Goal: Navigation & Orientation: Find specific page/section

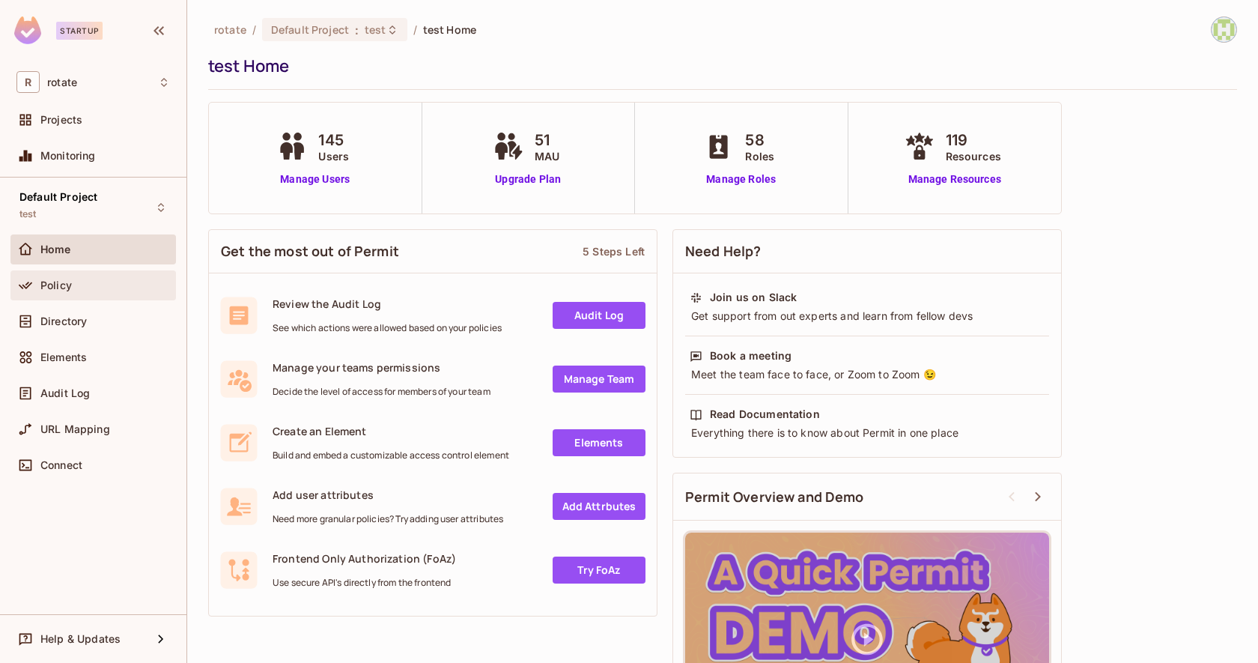
click at [55, 285] on span "Policy" at bounding box center [55, 285] width 31 height 12
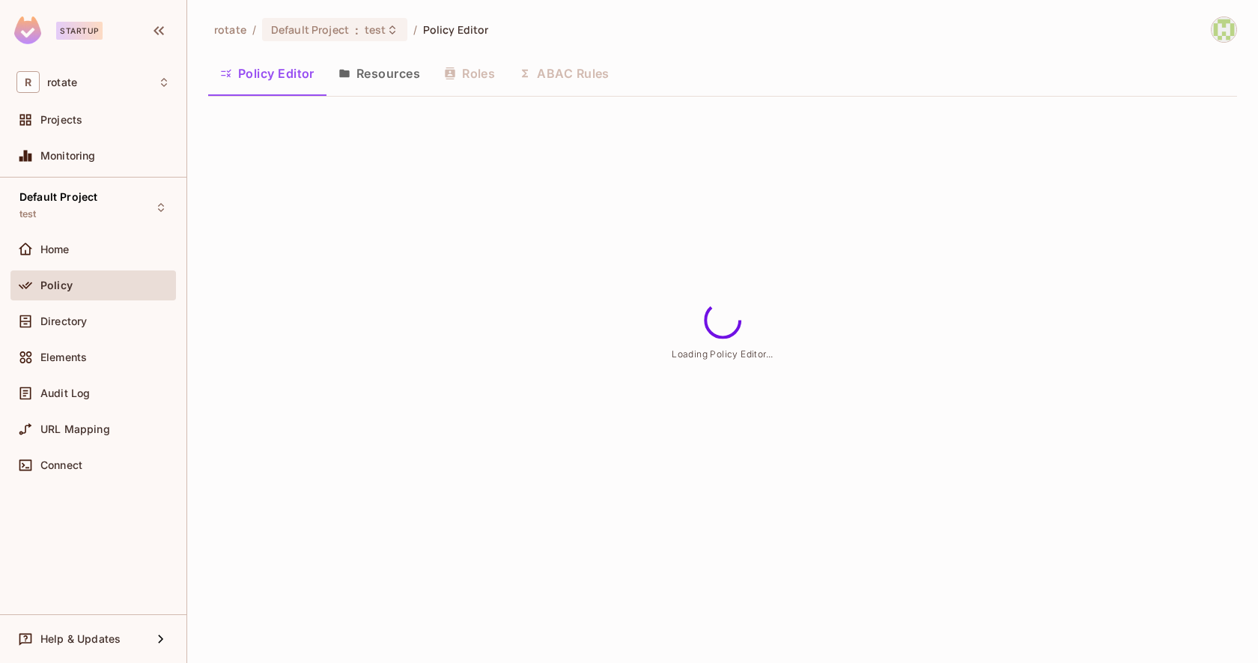
click at [377, 79] on button "Resources" at bounding box center [379, 73] width 106 height 37
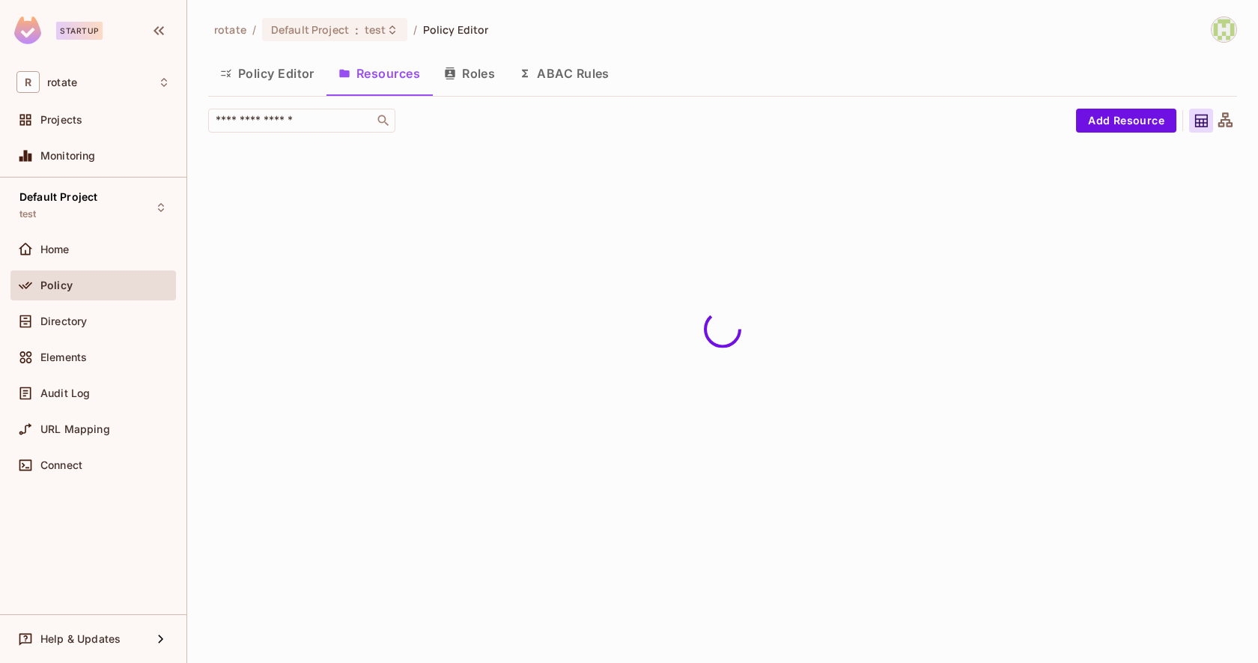
click at [454, 82] on button "Roles" at bounding box center [469, 73] width 75 height 37
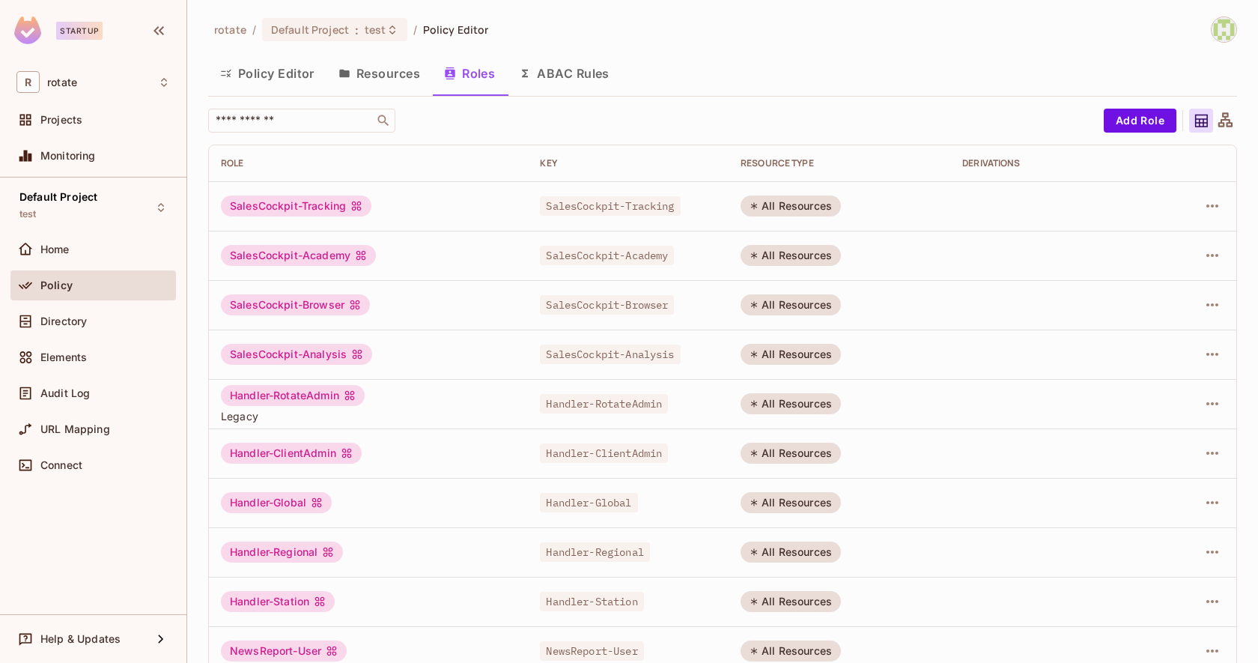
click at [405, 84] on button "Resources" at bounding box center [379, 73] width 106 height 37
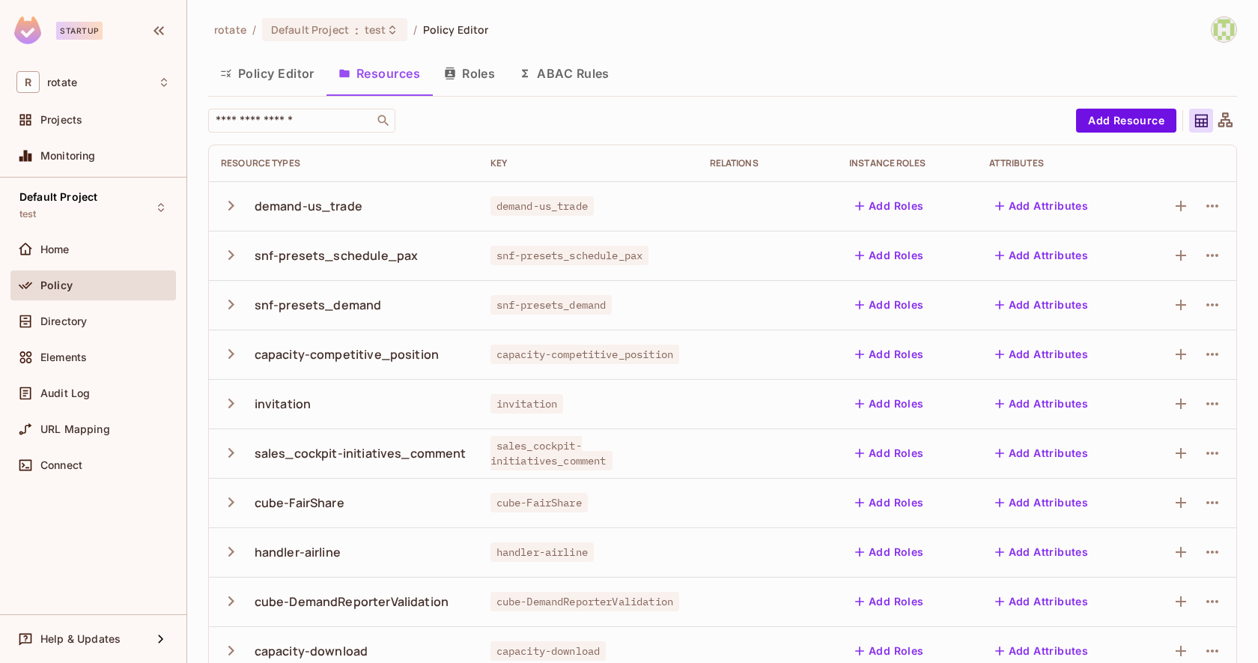
click at [307, 73] on button "Policy Editor" at bounding box center [267, 73] width 118 height 37
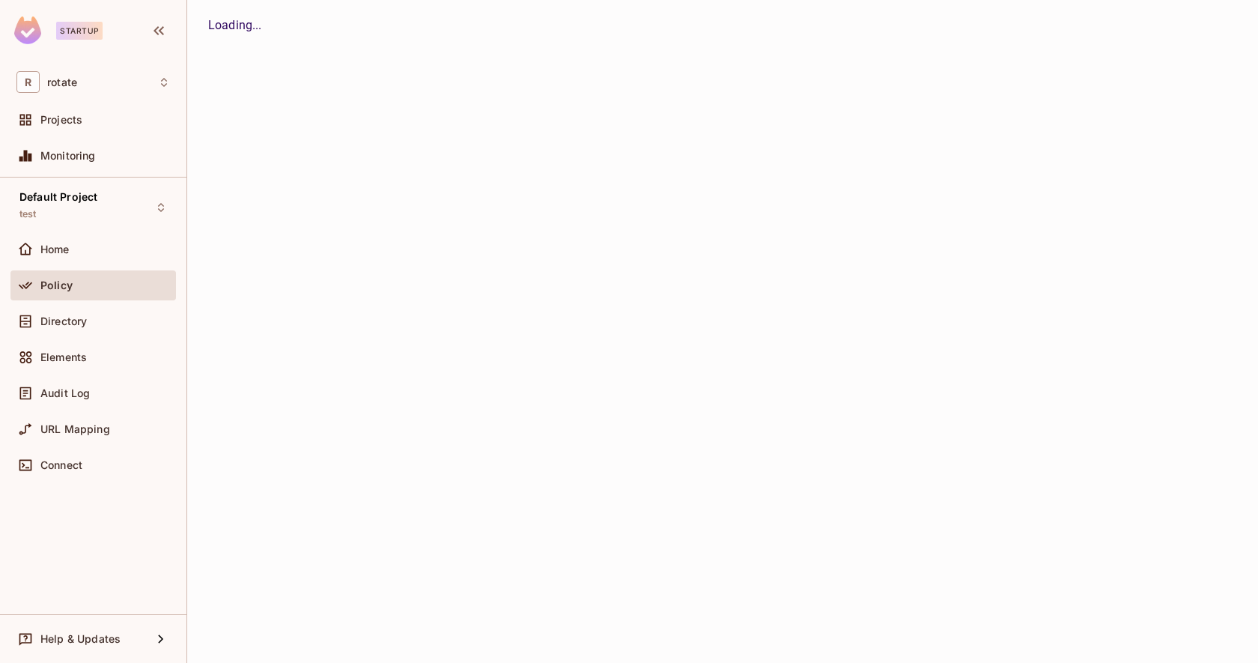
click at [0, 0] on button "Resources" at bounding box center [0, 0] width 0 height 0
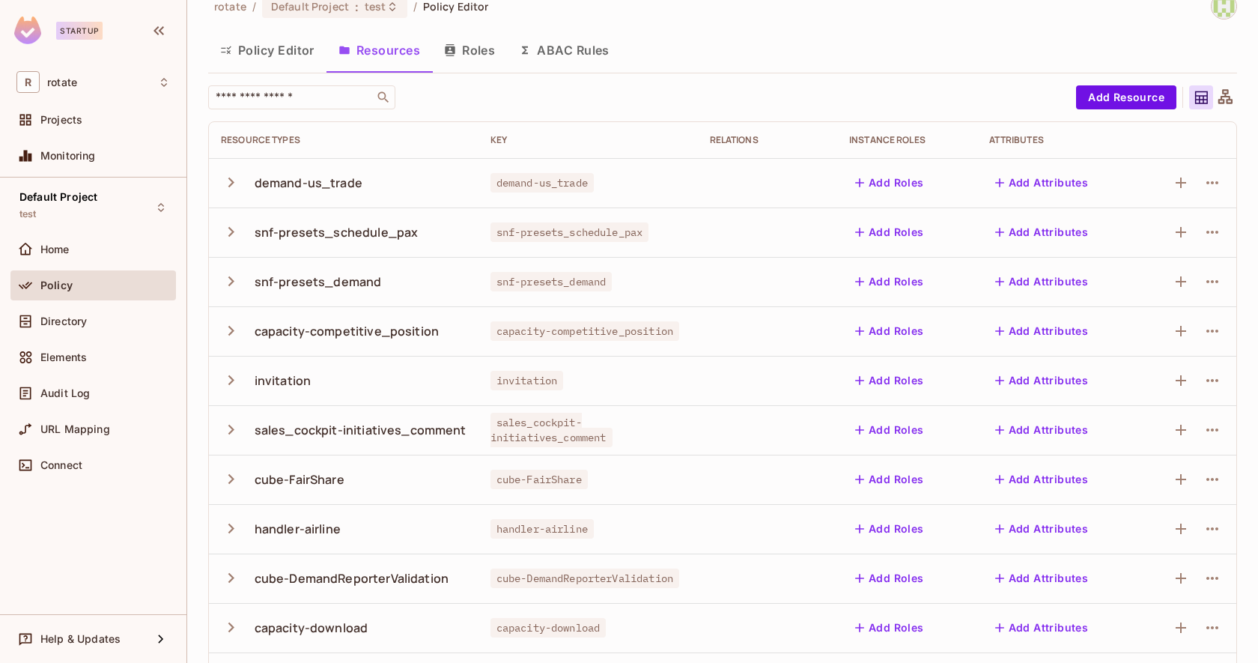
scroll to position [13, 0]
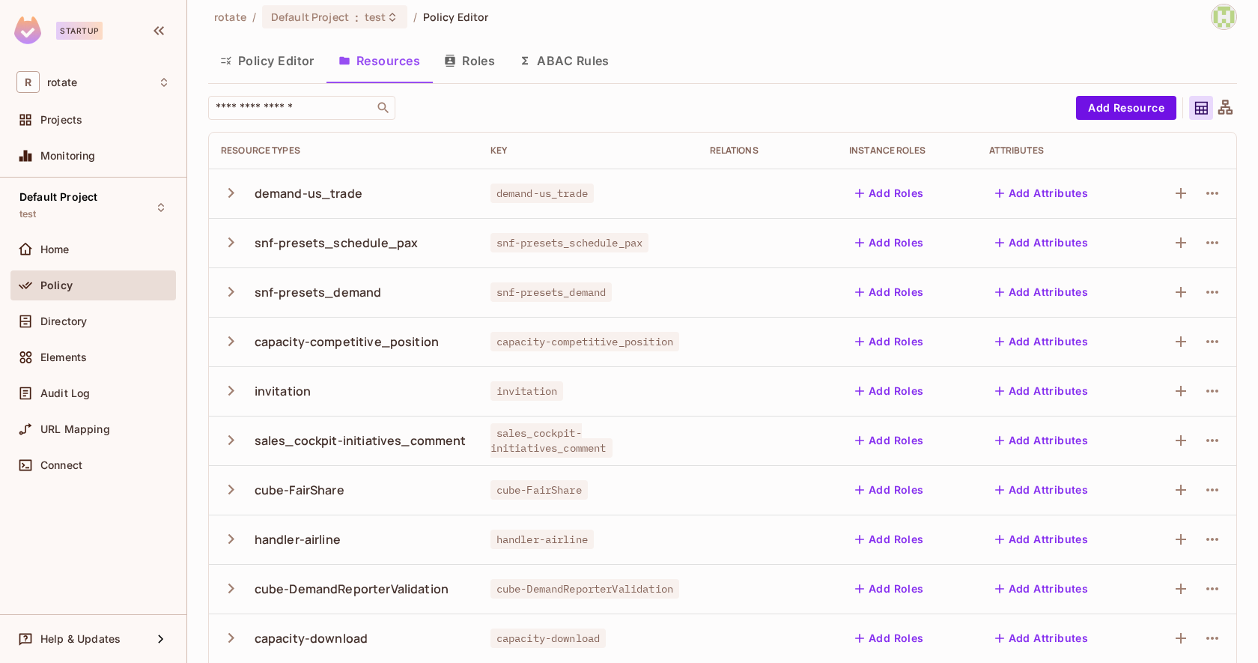
click at [495, 60] on button "Roles" at bounding box center [469, 60] width 75 height 37
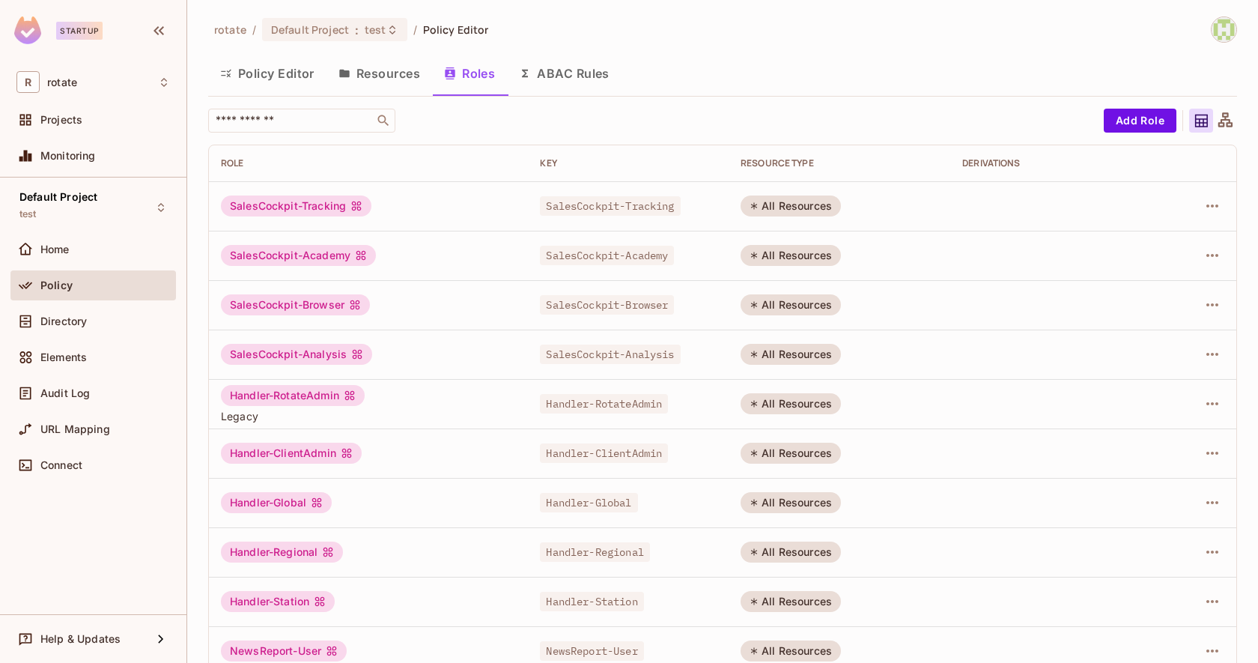
click at [398, 73] on button "Resources" at bounding box center [379, 73] width 106 height 37
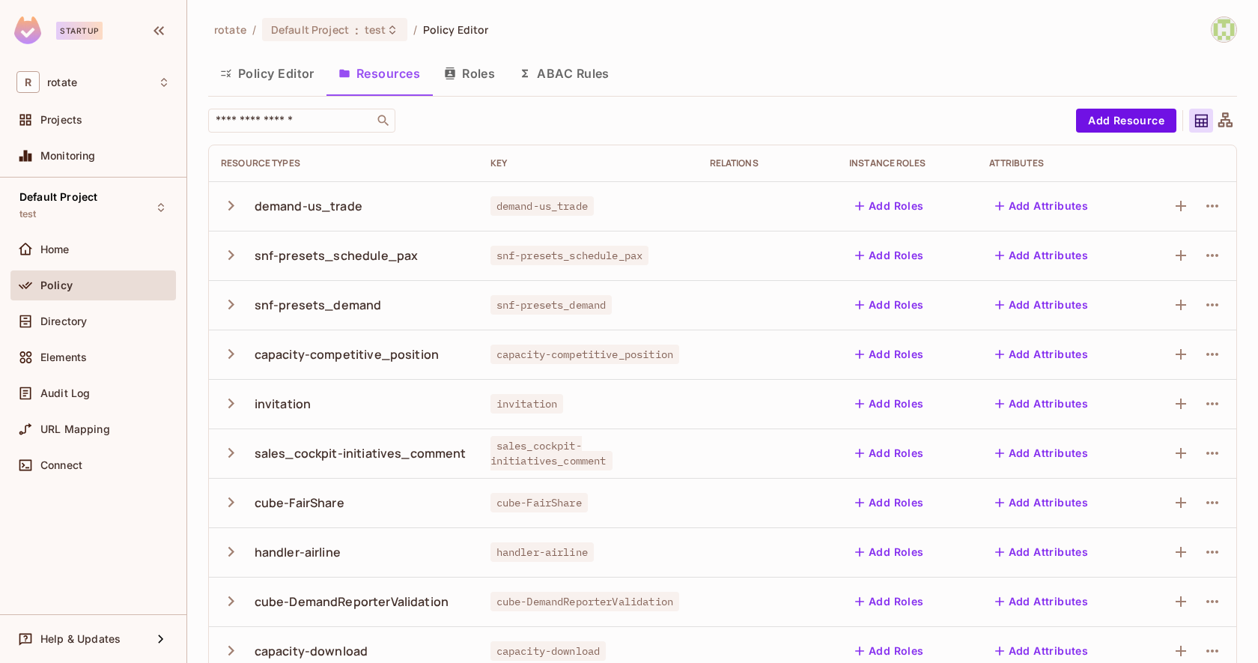
click at [264, 76] on button "Policy Editor" at bounding box center [267, 73] width 118 height 37
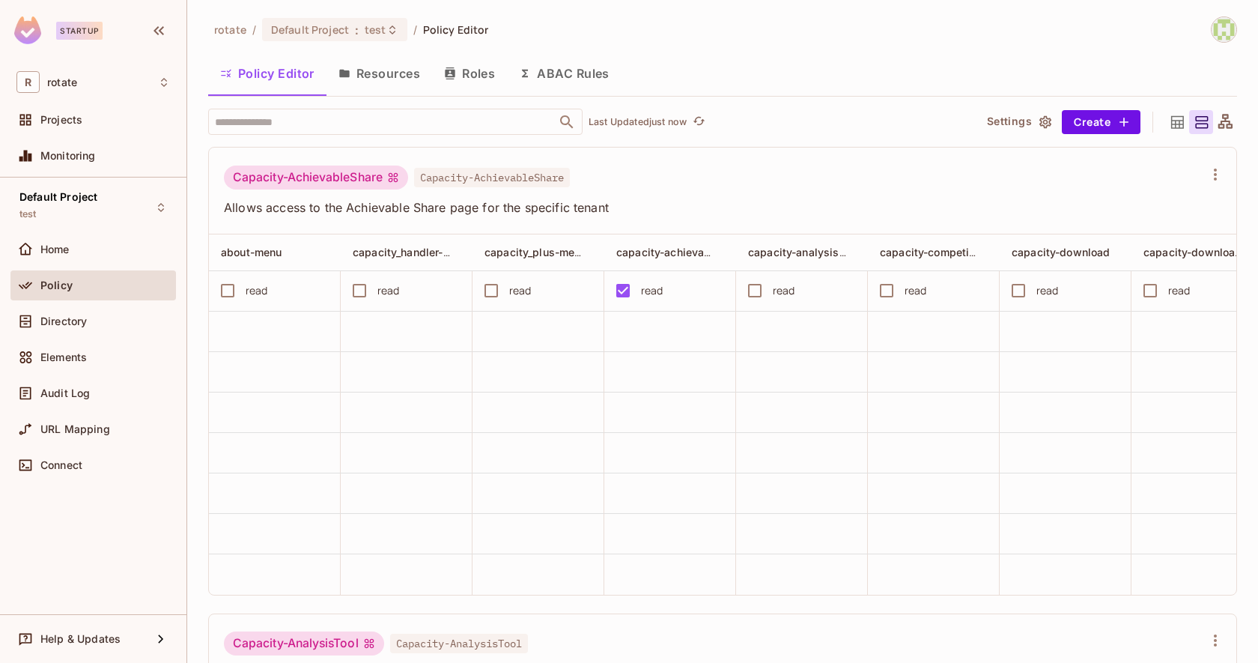
click at [399, 71] on button "Resources" at bounding box center [379, 73] width 106 height 37
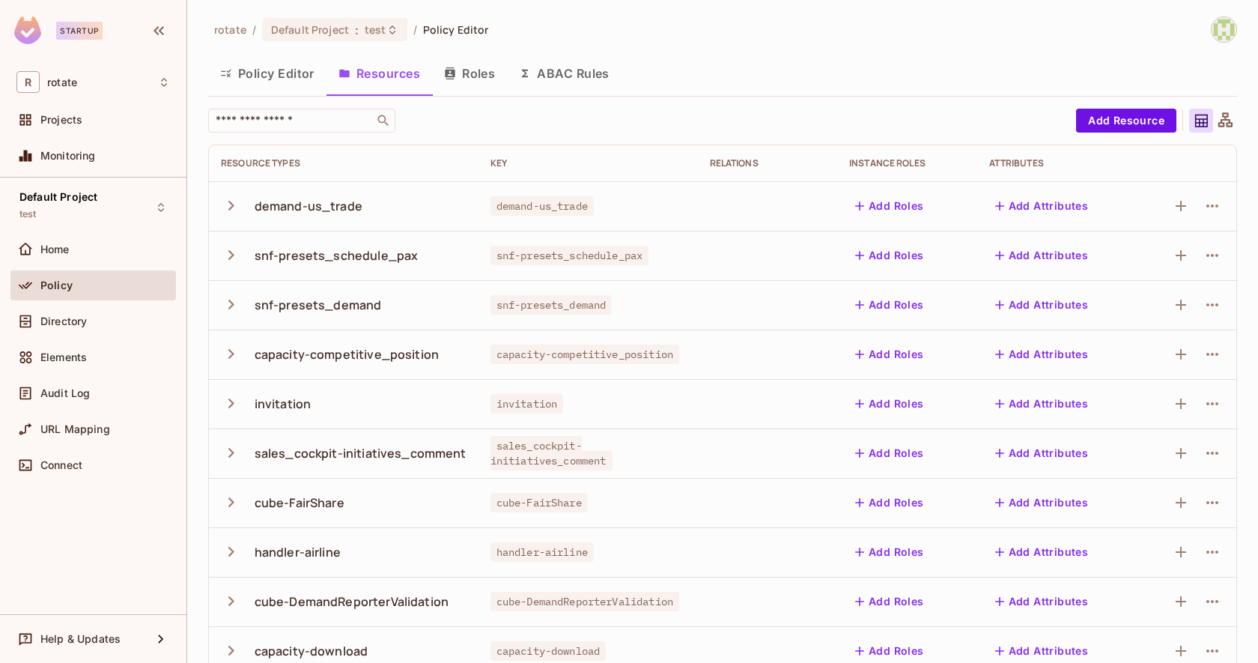
click at [276, 73] on button "Policy Editor" at bounding box center [267, 73] width 118 height 37
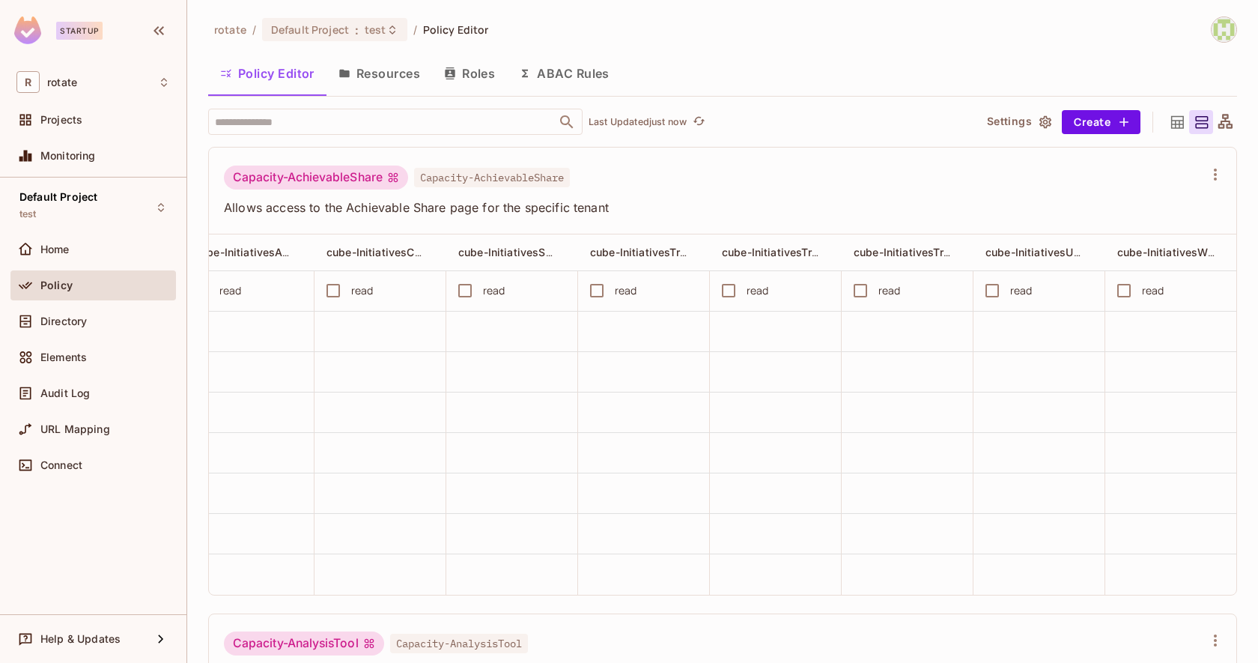
scroll to position [0, 2794]
click at [377, 124] on input "text" at bounding box center [382, 122] width 342 height 26
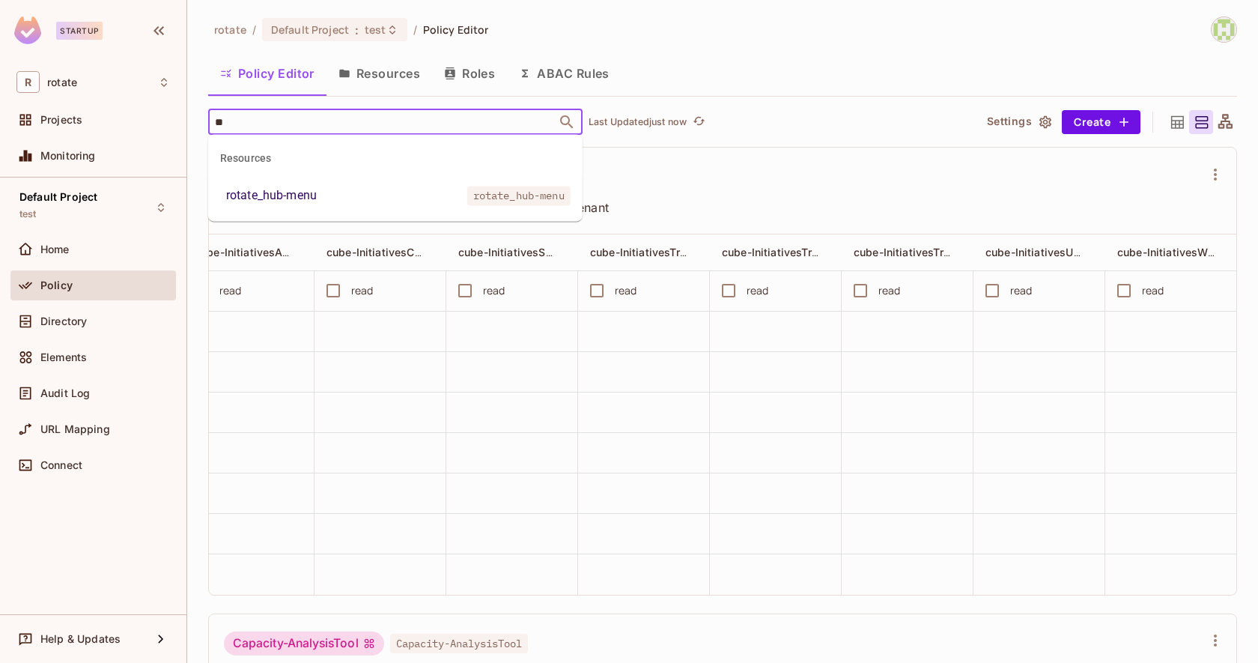
type input "***"
click at [469, 203] on span "rotate_hub-menu" at bounding box center [518, 195] width 103 height 19
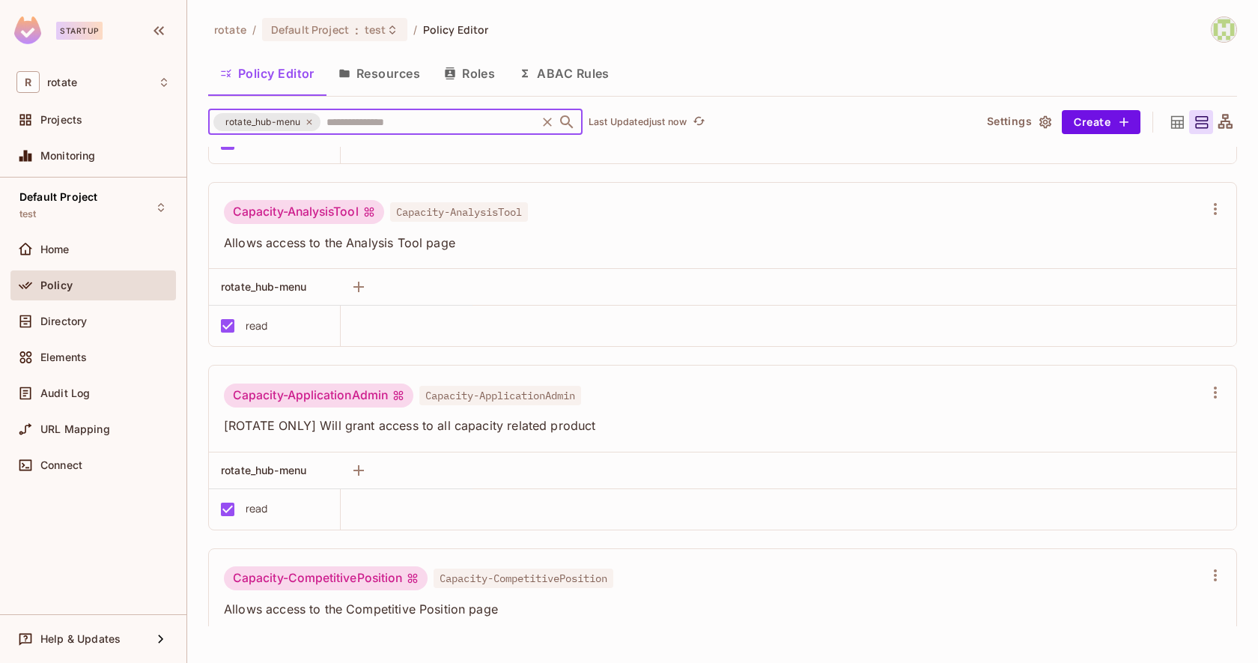
scroll to position [0, 0]
